Goal: Task Accomplishment & Management: Use online tool/utility

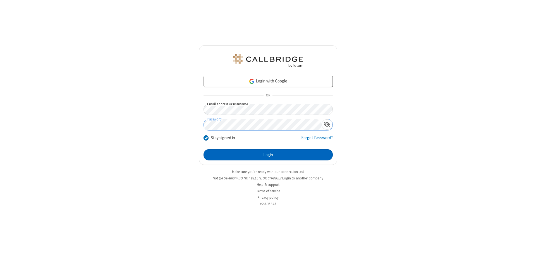
click at [268, 155] on button "Login" at bounding box center [268, 154] width 129 height 11
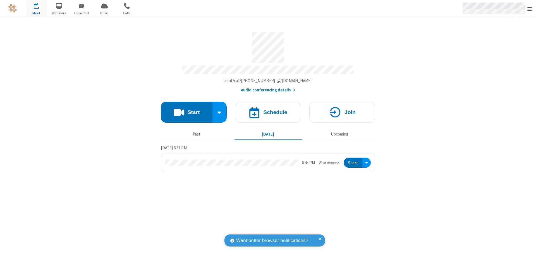
click at [530, 9] on span "Open menu" at bounding box center [530, 9] width 4 height 6
click at [104, 13] on span "Drive" at bounding box center [104, 13] width 21 height 5
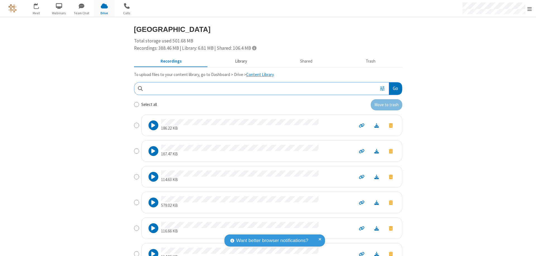
click at [238, 61] on button "Library" at bounding box center [240, 61] width 65 height 11
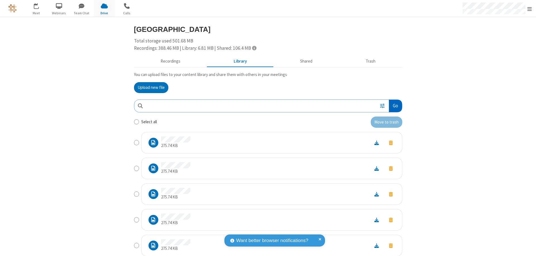
click at [393, 106] on button "Go" at bounding box center [395, 106] width 13 height 13
click at [149, 87] on button "Upload new file" at bounding box center [151, 87] width 34 height 11
